Goal: Information Seeking & Learning: Learn about a topic

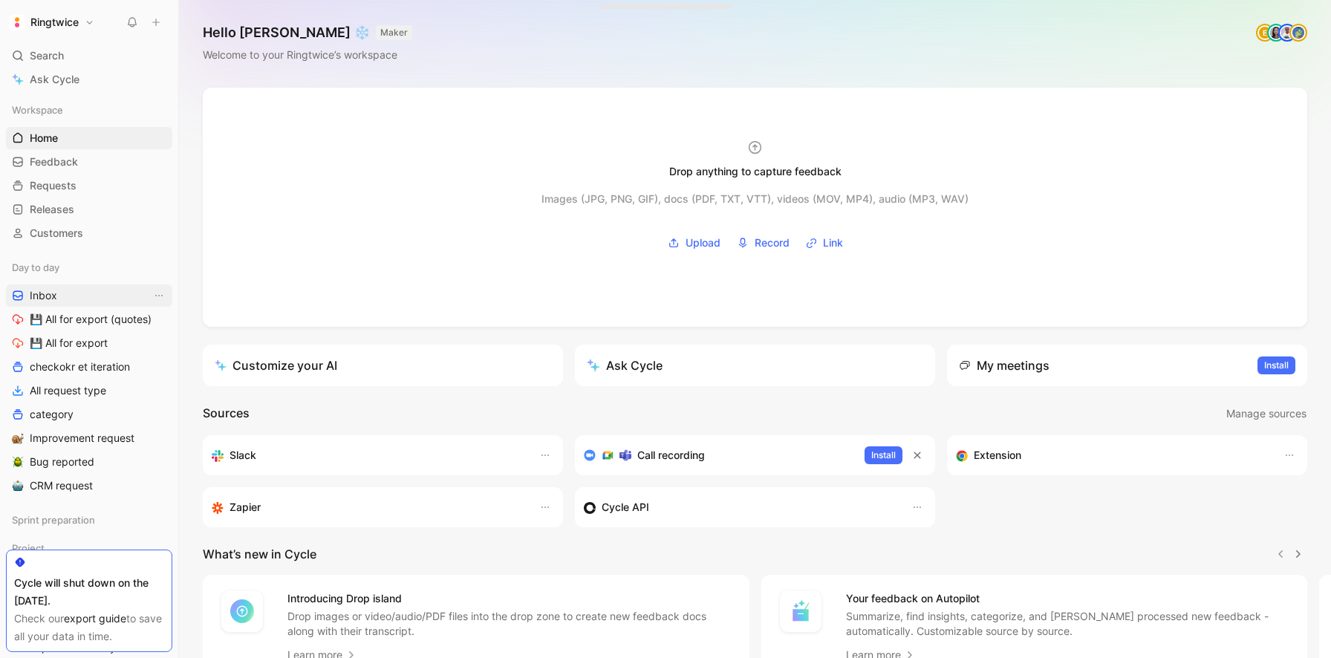
click at [58, 288] on link "Inbox" at bounding box center [89, 295] width 166 height 22
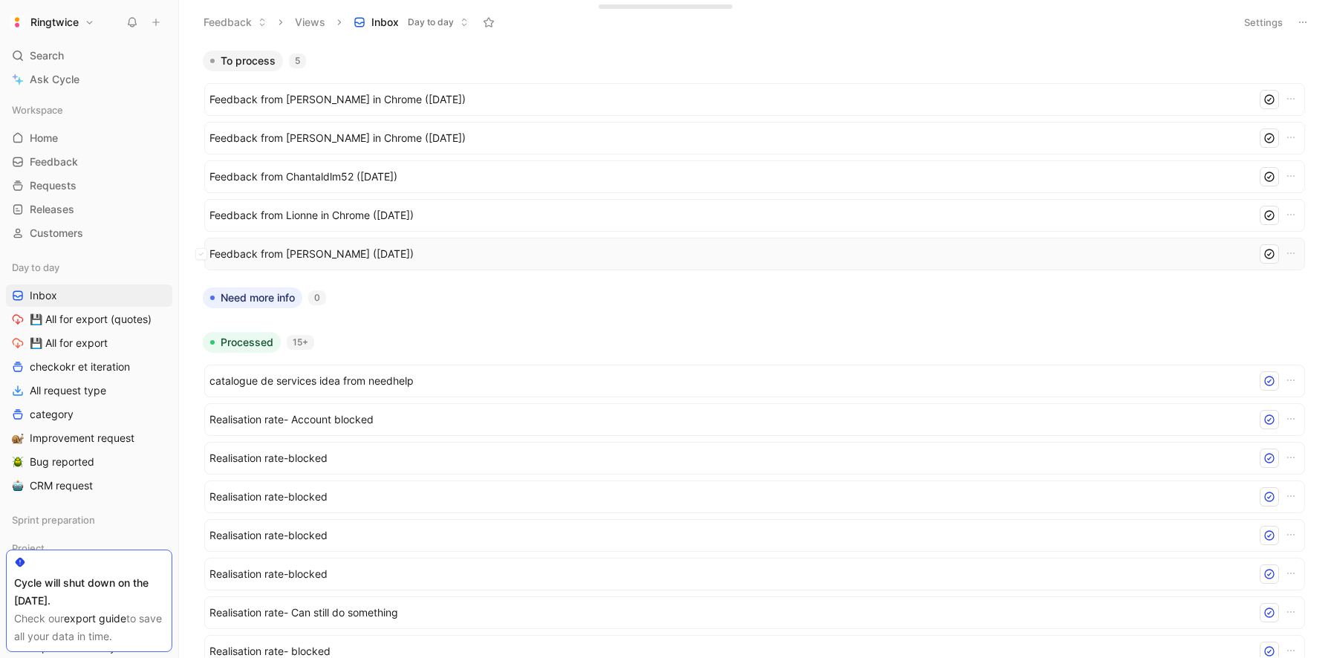
click at [291, 254] on span "Feedback from [PERSON_NAME] ([DATE])" at bounding box center [729, 254] width 1041 height 18
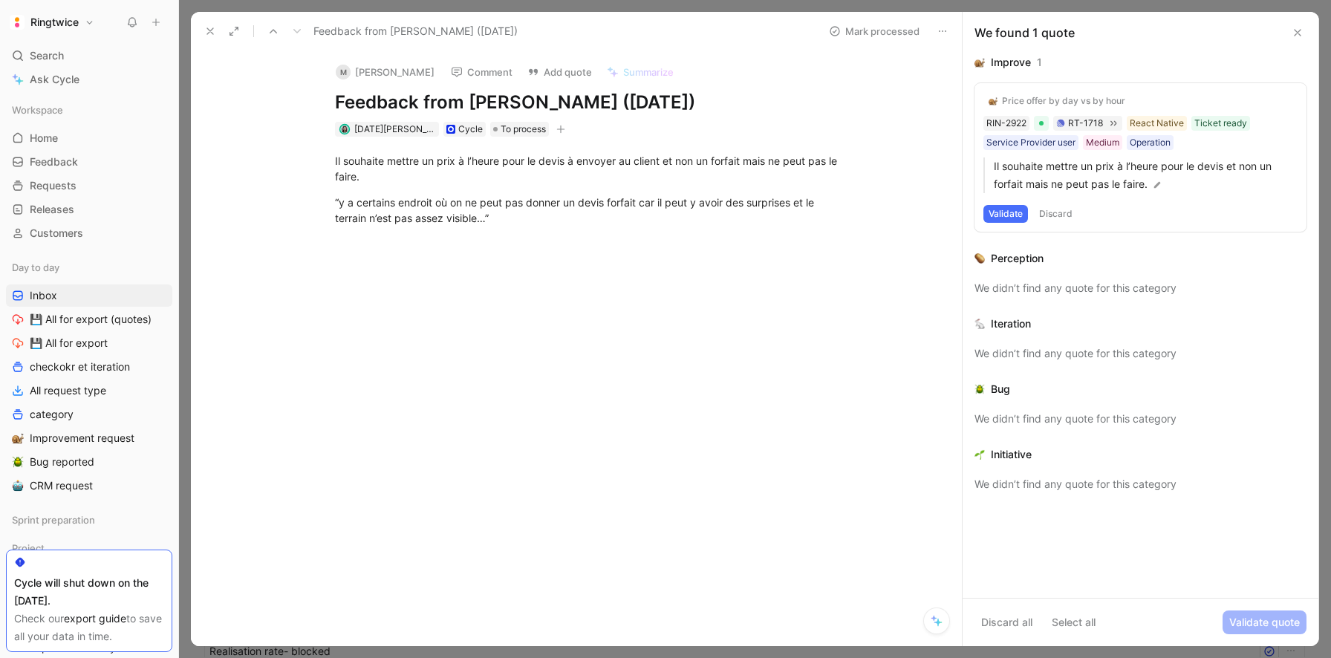
click at [212, 33] on use at bounding box center [210, 31] width 6 height 6
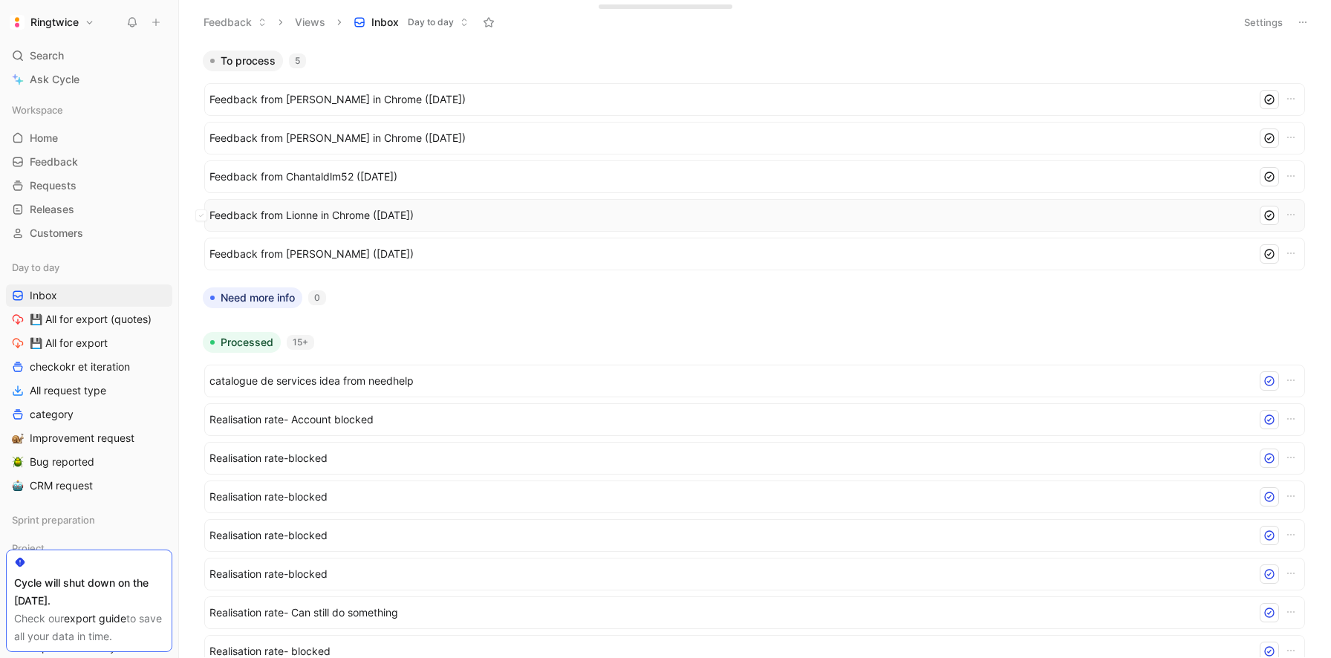
click at [270, 221] on span "Feedback from Lionne in Chrome ([DATE])" at bounding box center [729, 215] width 1041 height 18
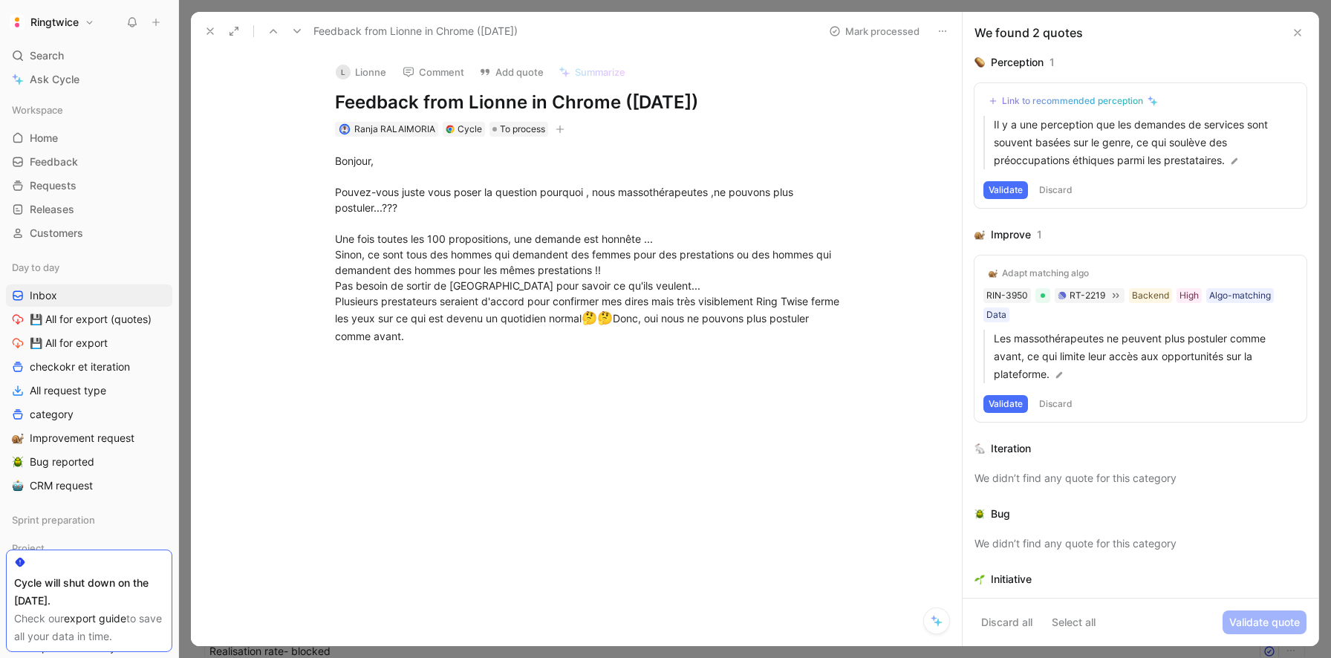
click at [214, 31] on icon at bounding box center [210, 31] width 12 height 12
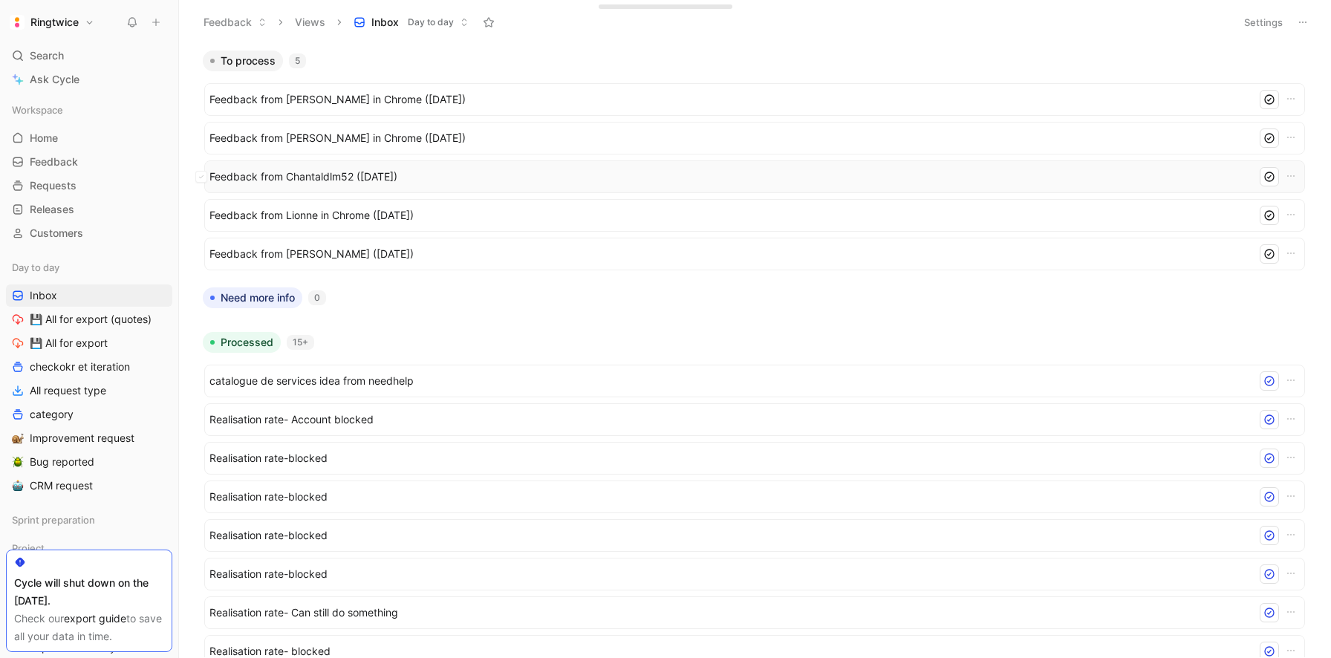
click at [297, 169] on span "Feedback from Chantaldlm52 ([DATE])" at bounding box center [729, 177] width 1041 height 18
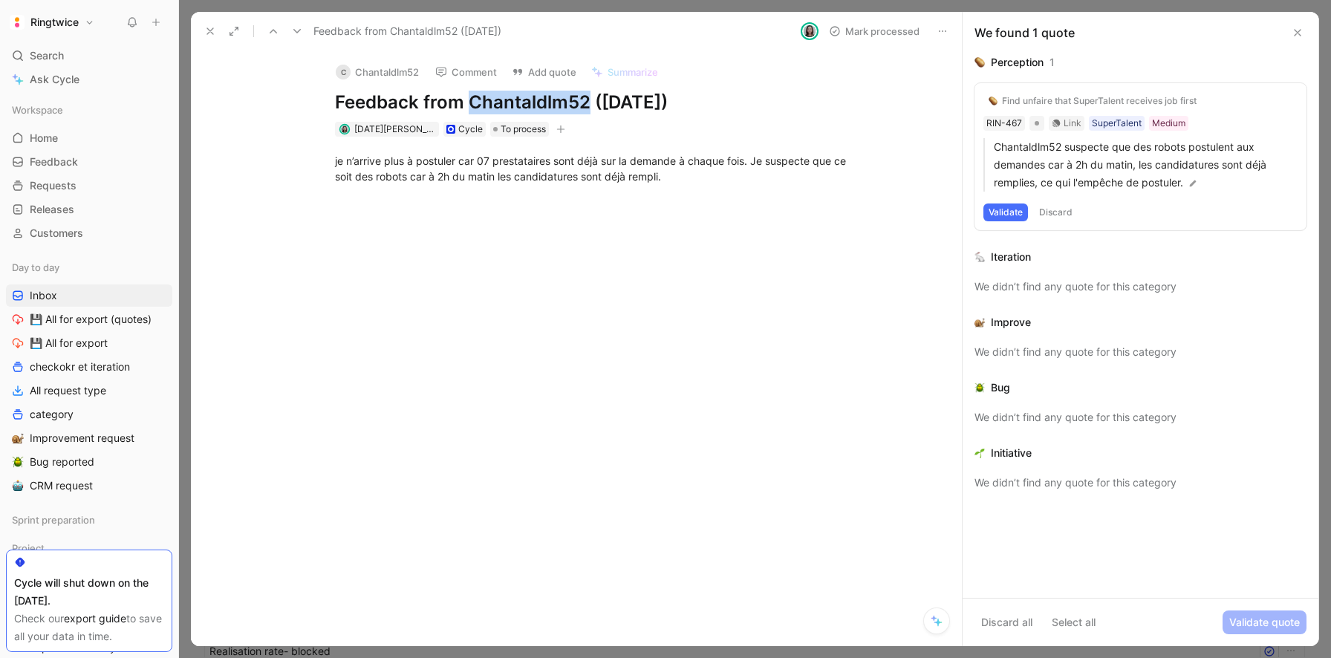
drag, startPoint x: 472, startPoint y: 99, endPoint x: 589, endPoint y: 102, distance: 117.4
click at [589, 102] on h1 "Feedback from Chantaldlm52 ([DATE])" at bounding box center [592, 103] width 514 height 24
copy h1 "Chantaldlm52"
click at [212, 33] on use at bounding box center [210, 31] width 6 height 6
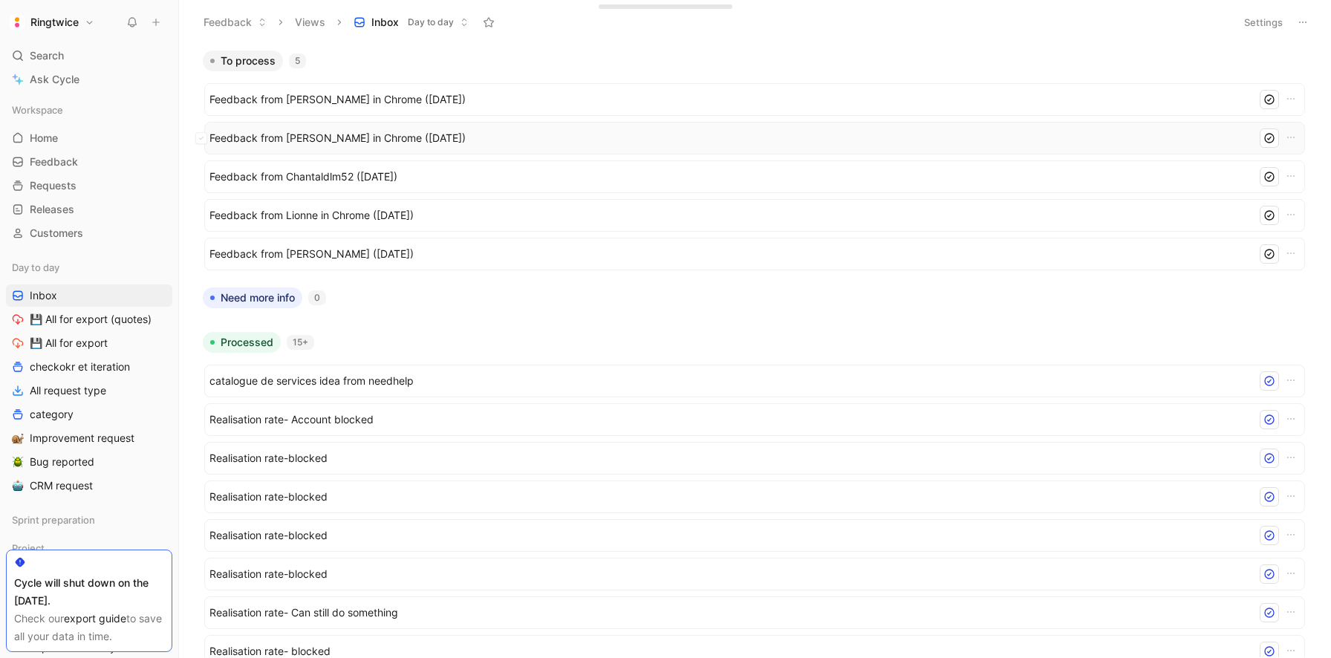
click at [301, 143] on span "Feedback from [PERSON_NAME] in Chrome ([DATE])" at bounding box center [729, 138] width 1041 height 18
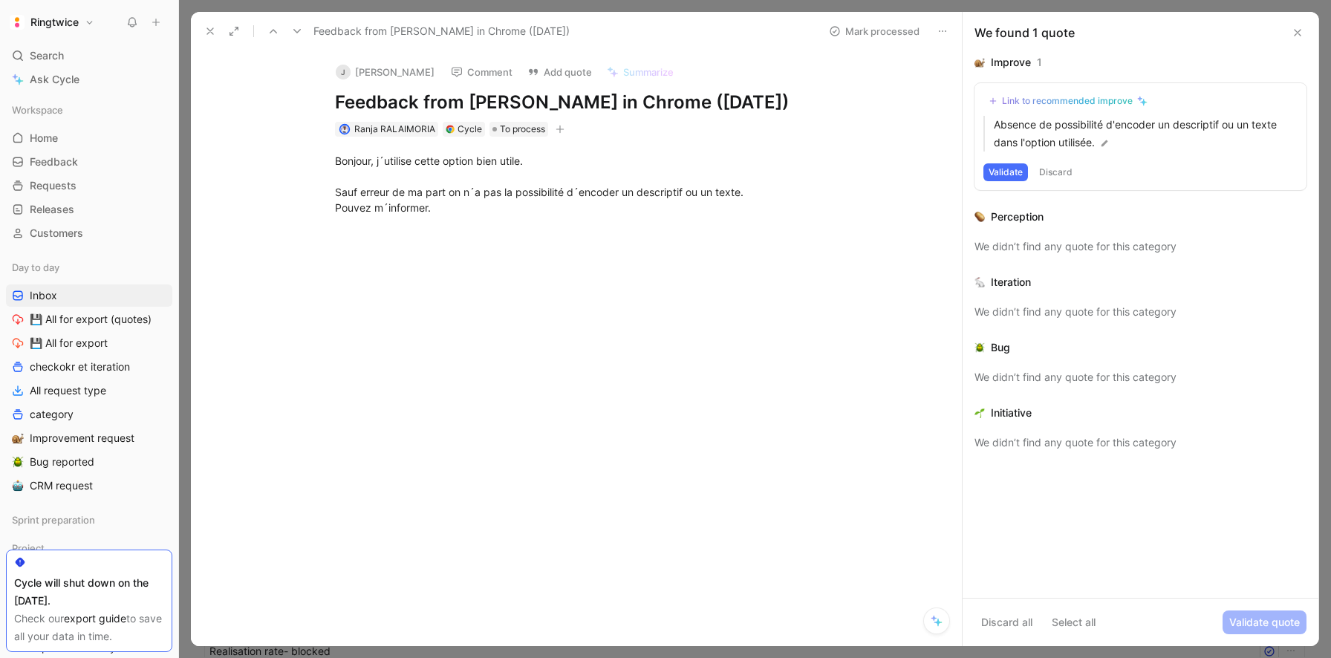
click at [211, 32] on use at bounding box center [210, 31] width 6 height 6
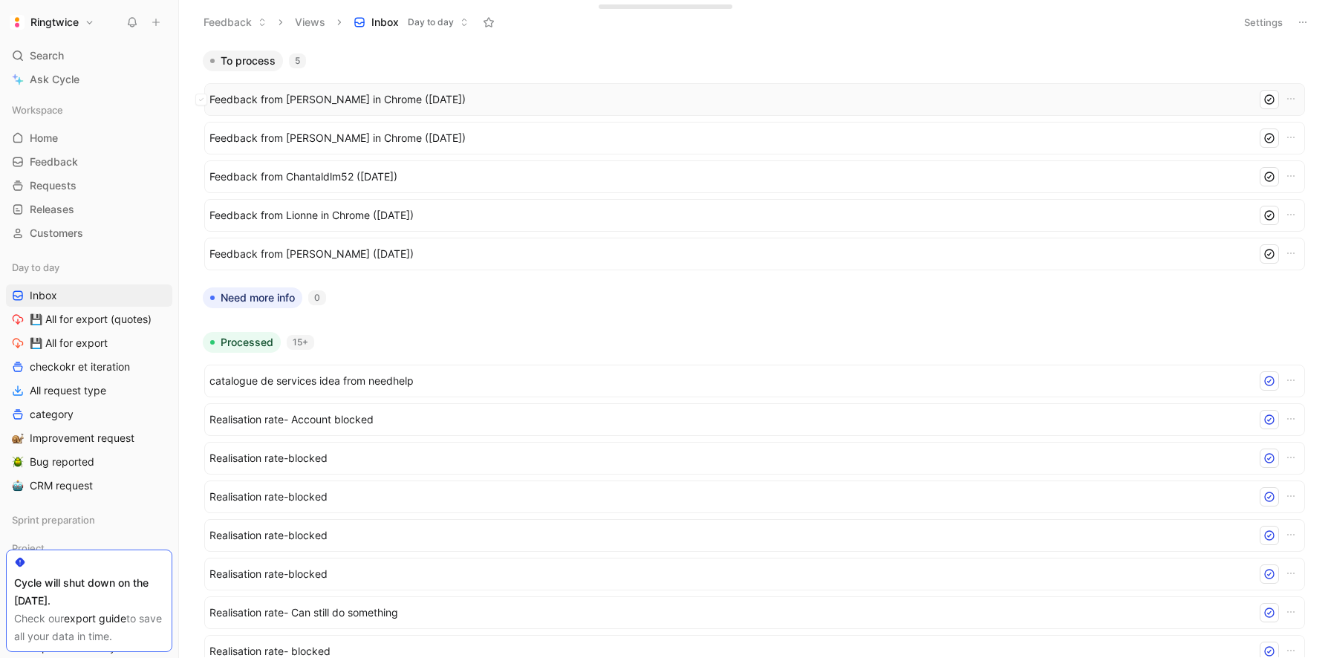
click at [290, 105] on span "Feedback from [PERSON_NAME] in Chrome ([DATE])" at bounding box center [729, 100] width 1041 height 18
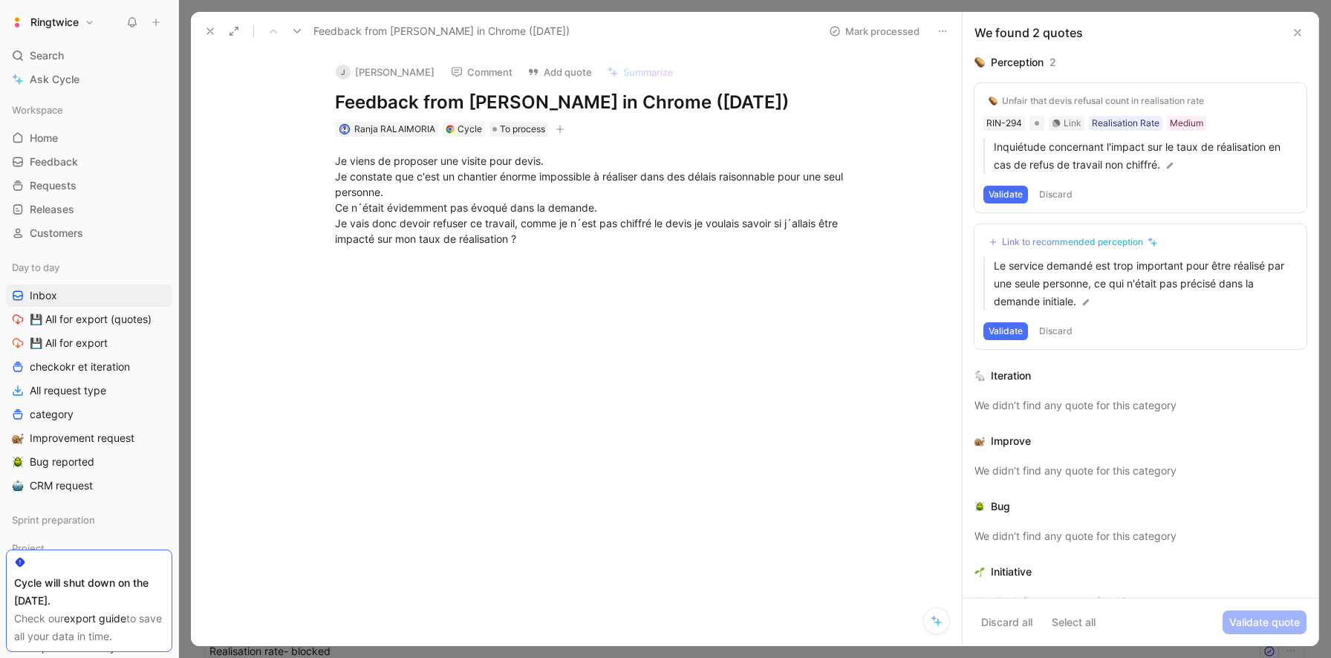
click at [212, 28] on use at bounding box center [210, 31] width 6 height 6
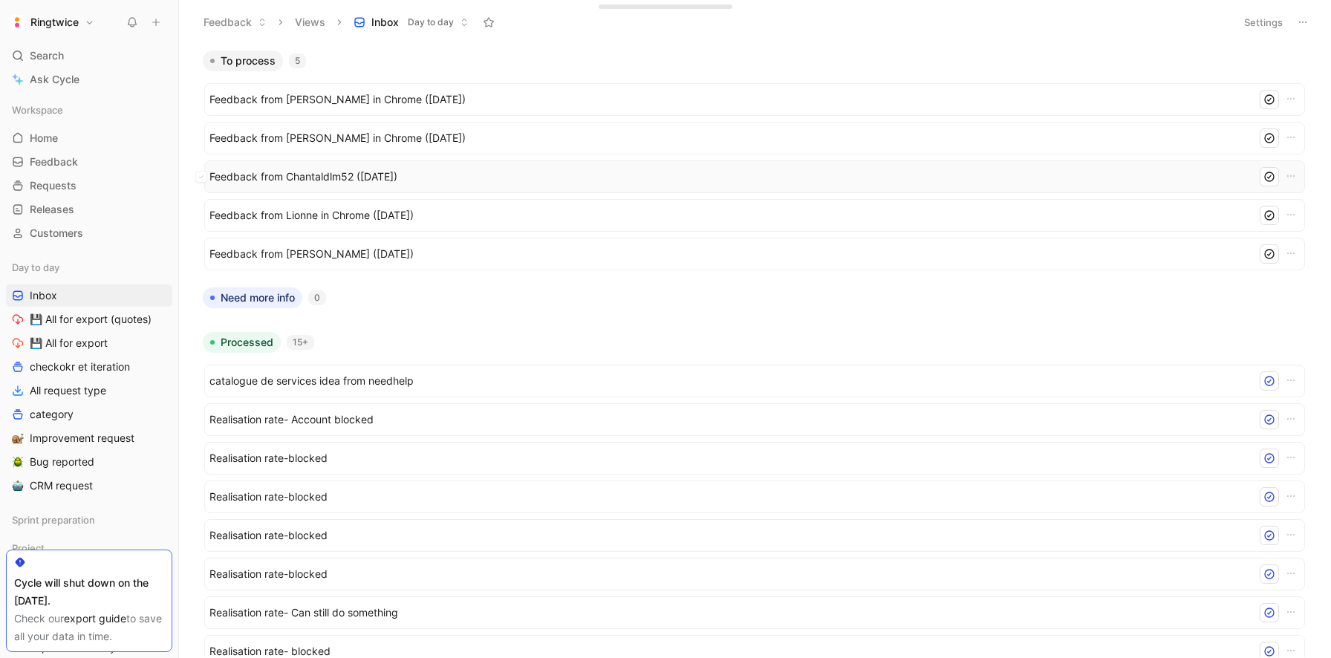
click at [405, 181] on span "Feedback from Chantaldlm52 ([DATE])" at bounding box center [729, 177] width 1041 height 18
